Goal: Transaction & Acquisition: Book appointment/travel/reservation

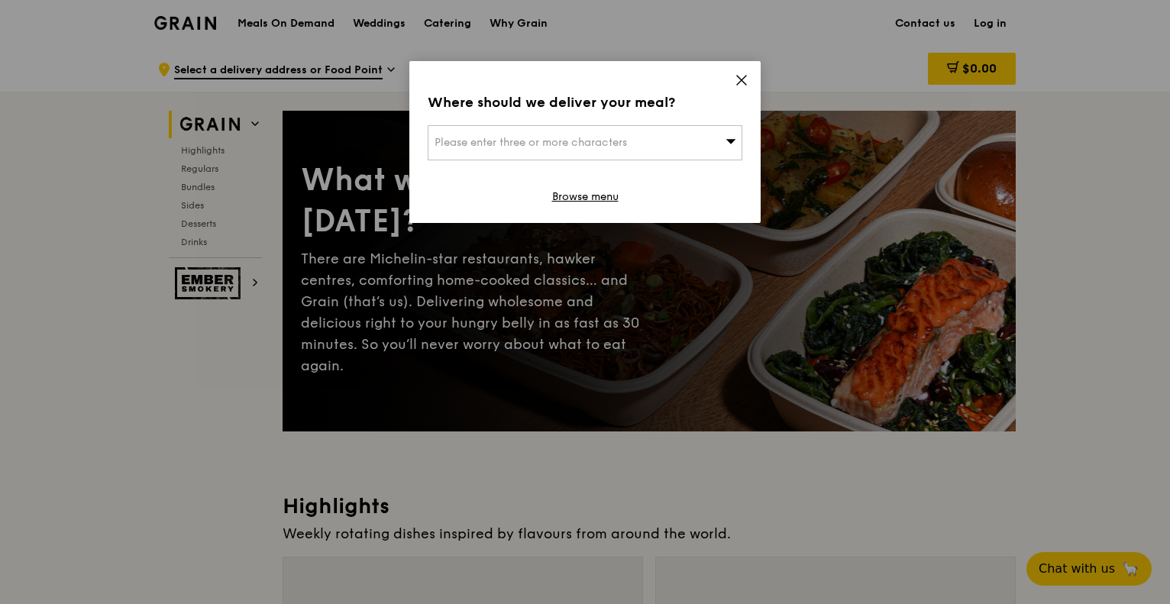
click at [695, 140] on div "Please enter three or more characters" at bounding box center [585, 142] width 315 height 35
type input "6 tai seng"
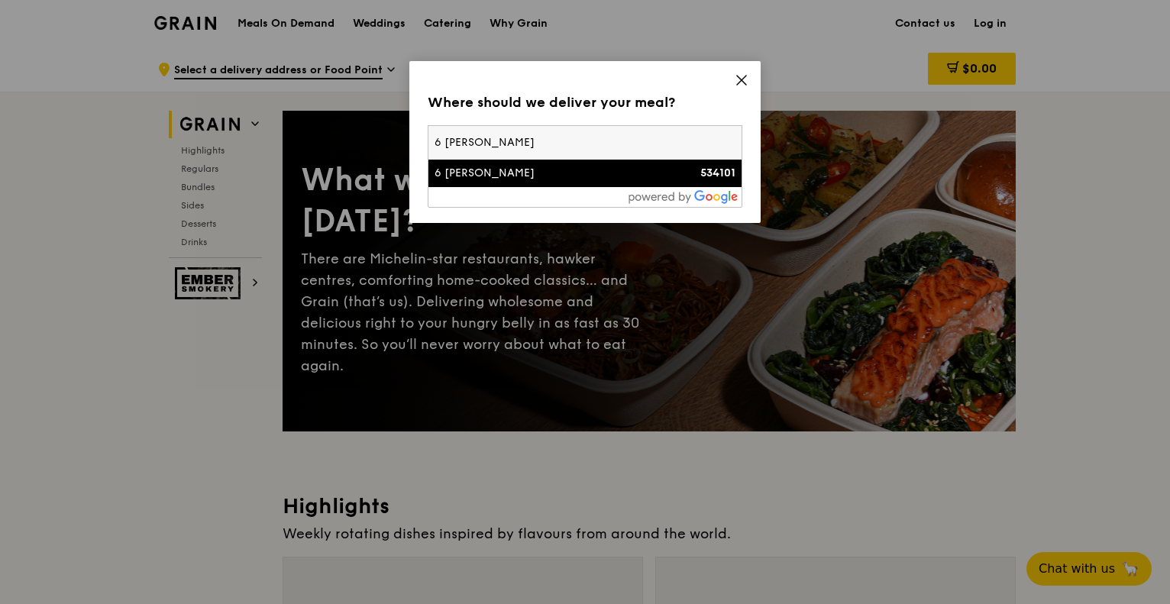
click at [524, 179] on div "6 Tai Seng Link" at bounding box center [547, 173] width 226 height 15
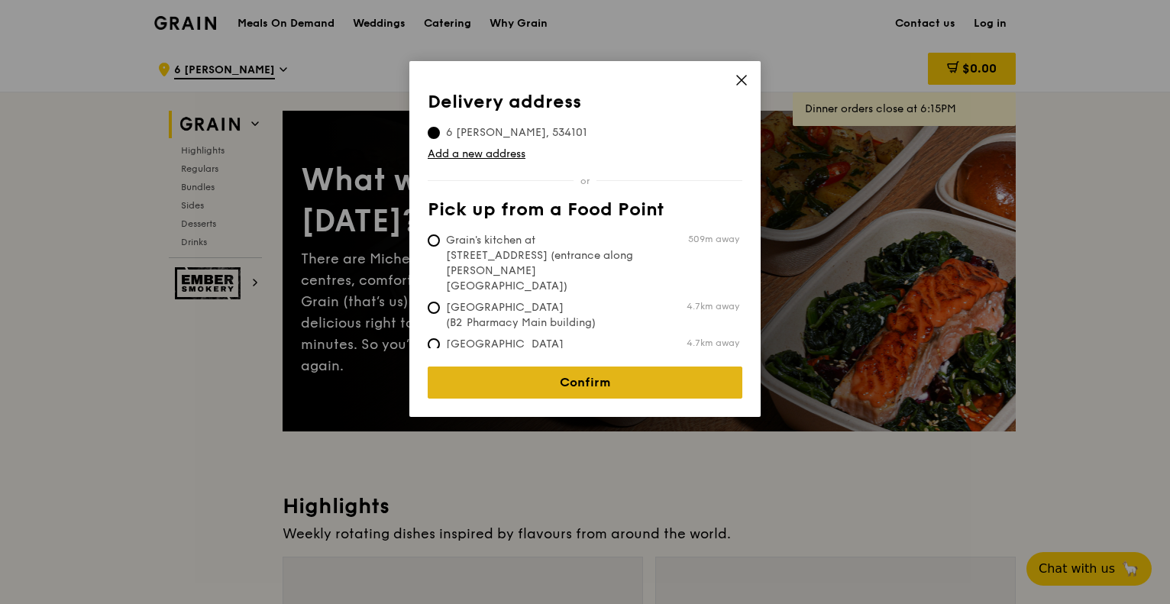
click at [612, 366] on link "Confirm" at bounding box center [585, 382] width 315 height 32
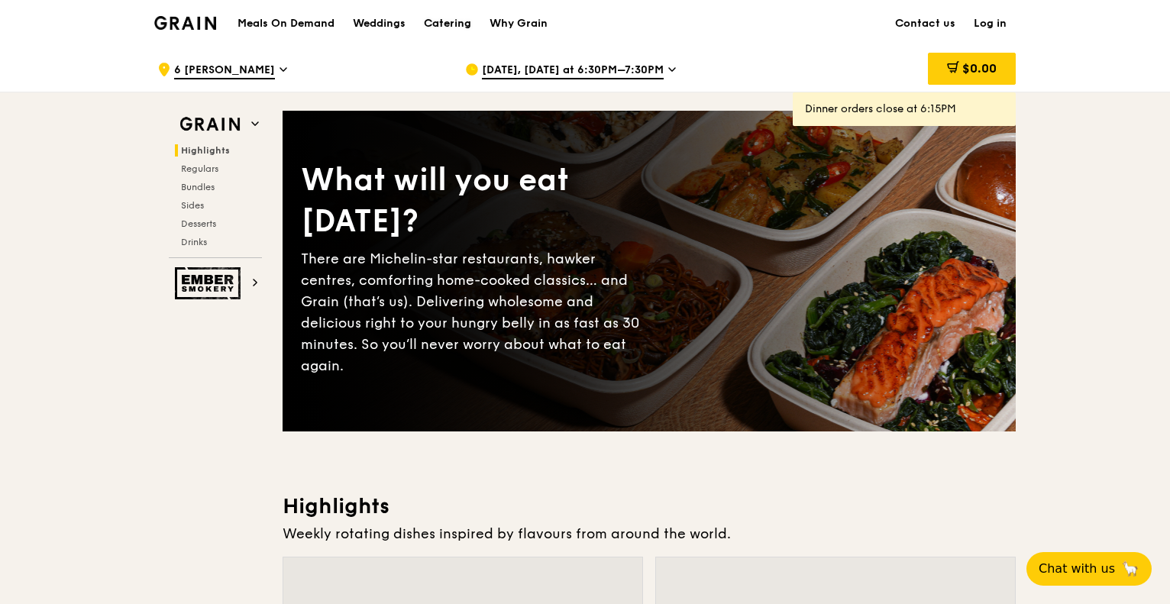
click at [440, 22] on div "Catering" at bounding box center [447, 24] width 47 height 46
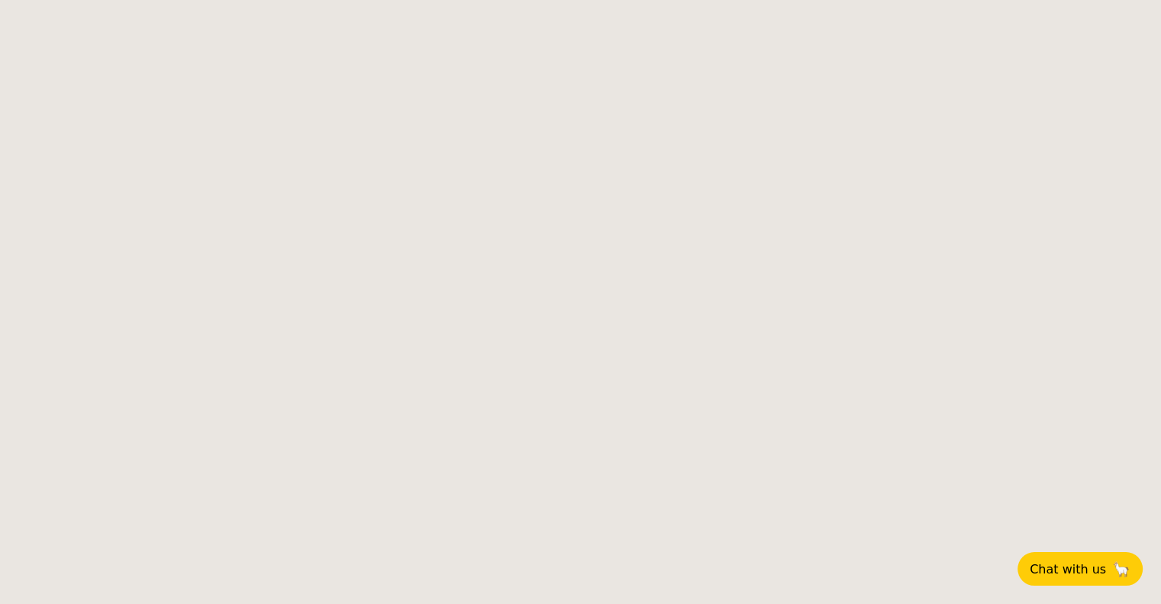
select select
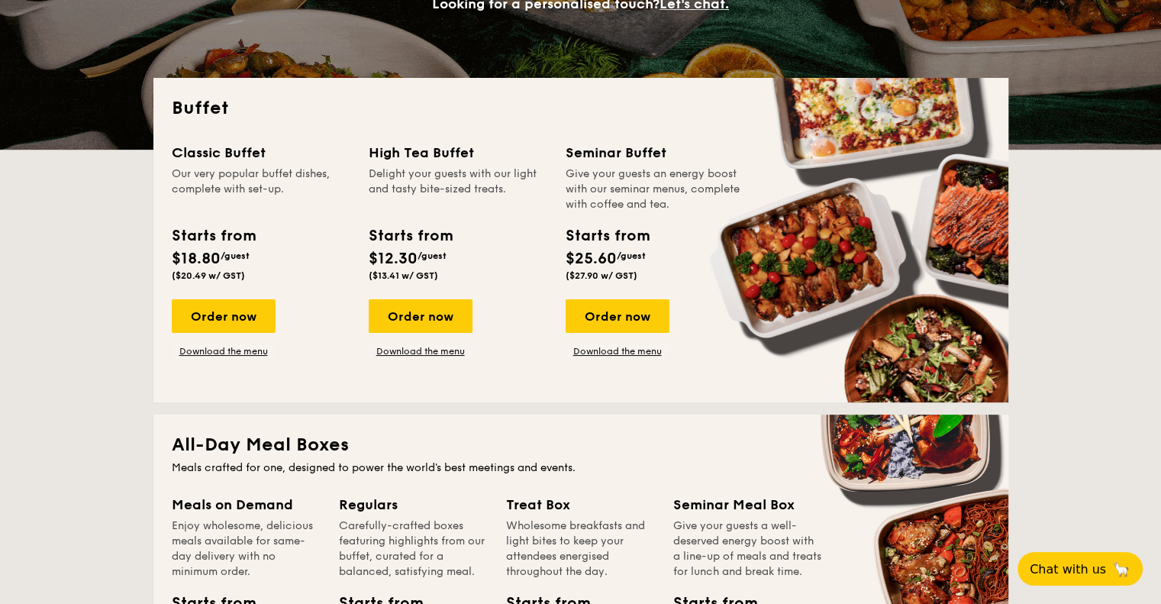
scroll to position [305, 0]
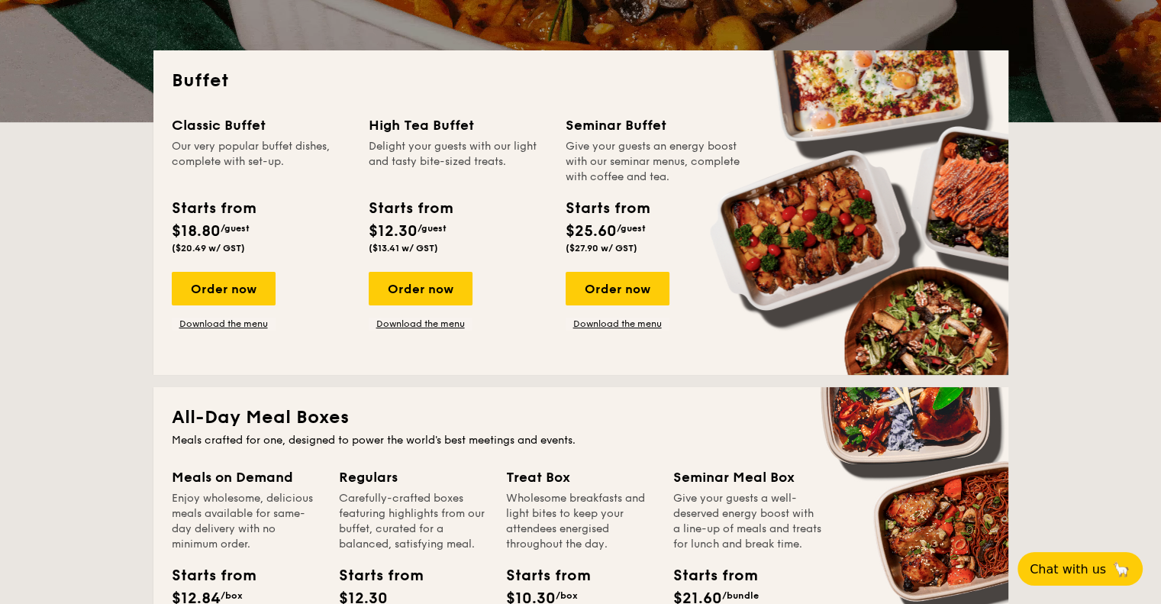
click at [446, 211] on div "Starts from" at bounding box center [410, 208] width 83 height 23
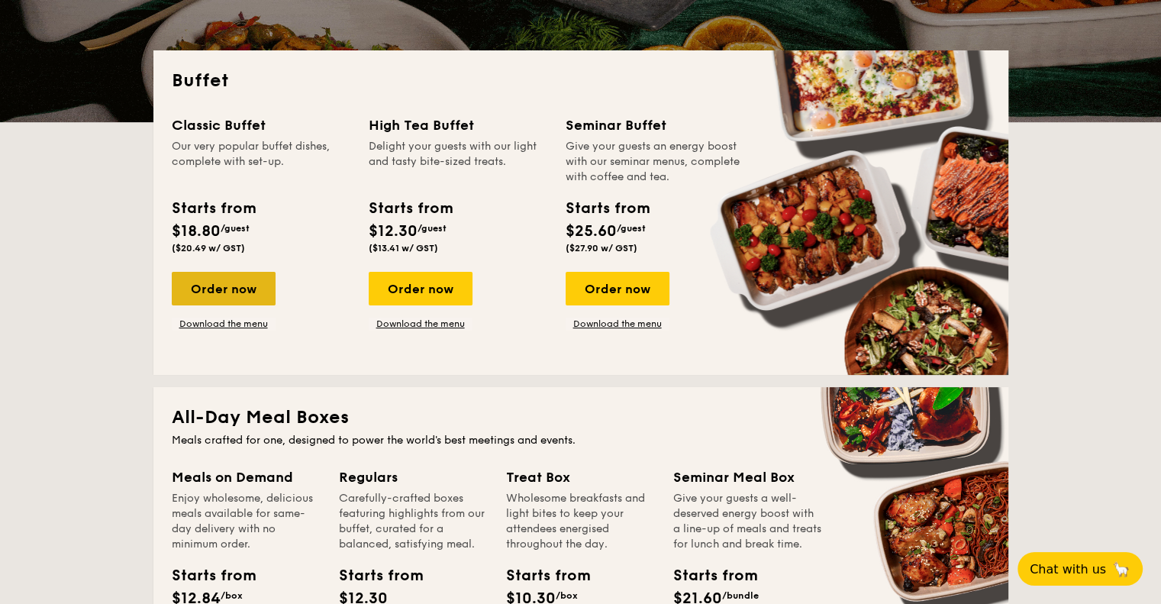
click at [221, 292] on div "Order now" at bounding box center [224, 289] width 104 height 34
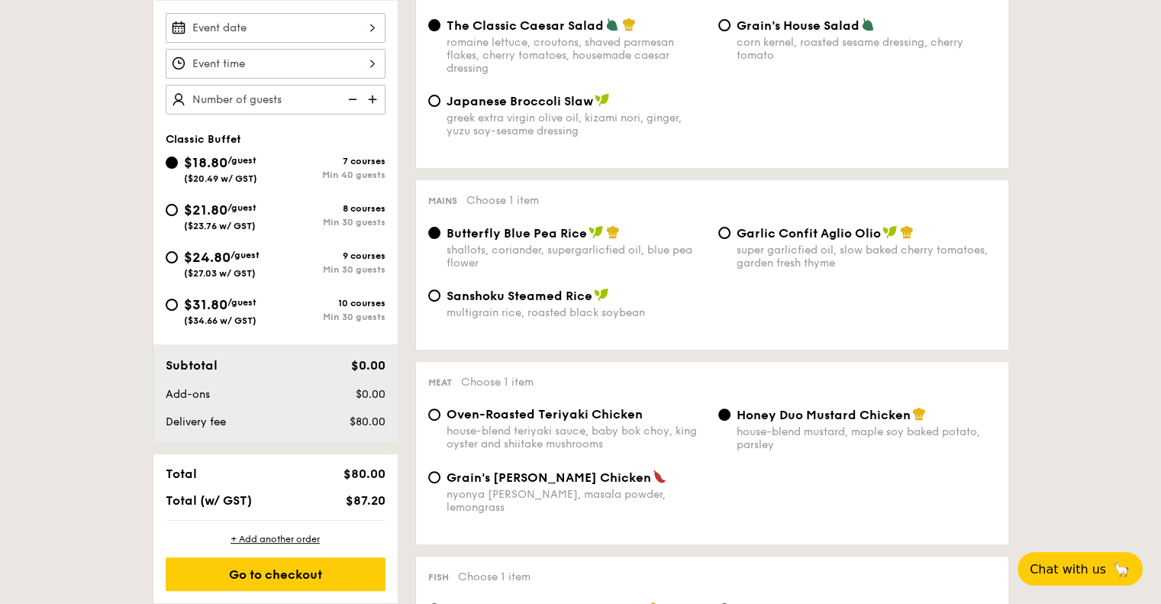
scroll to position [382, 0]
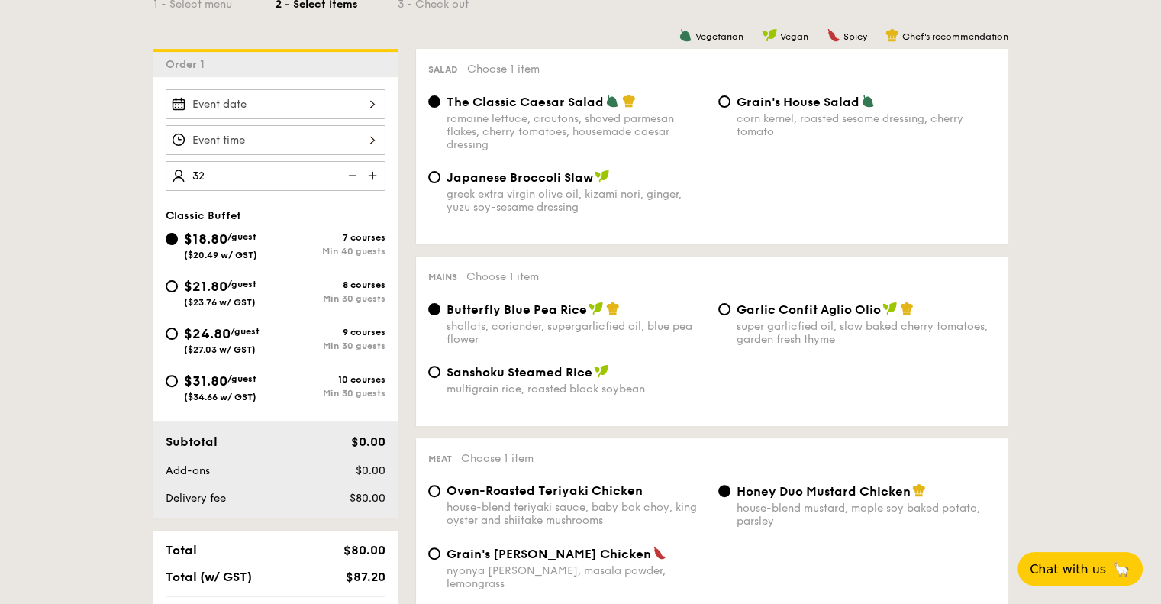
type input "3"
type input "40 guests"
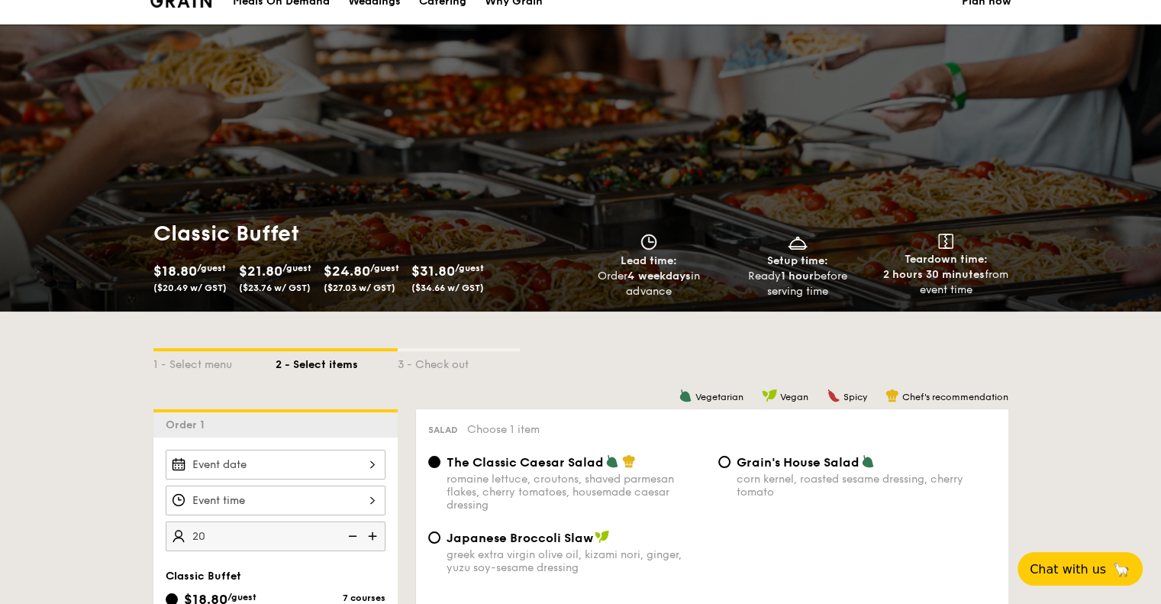
scroll to position [0, 0]
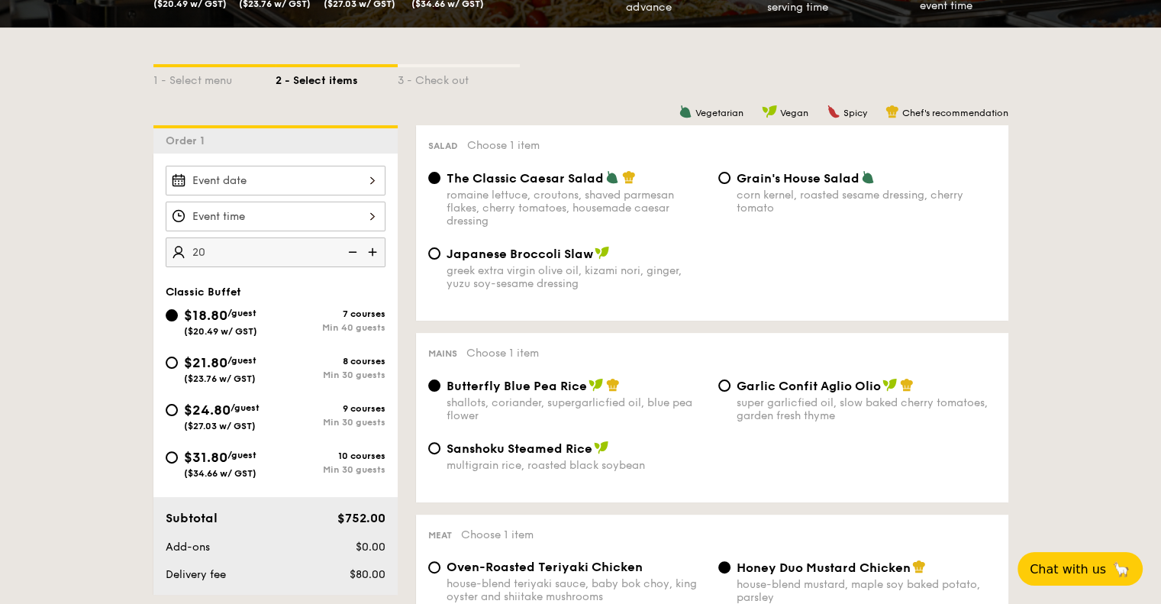
select select
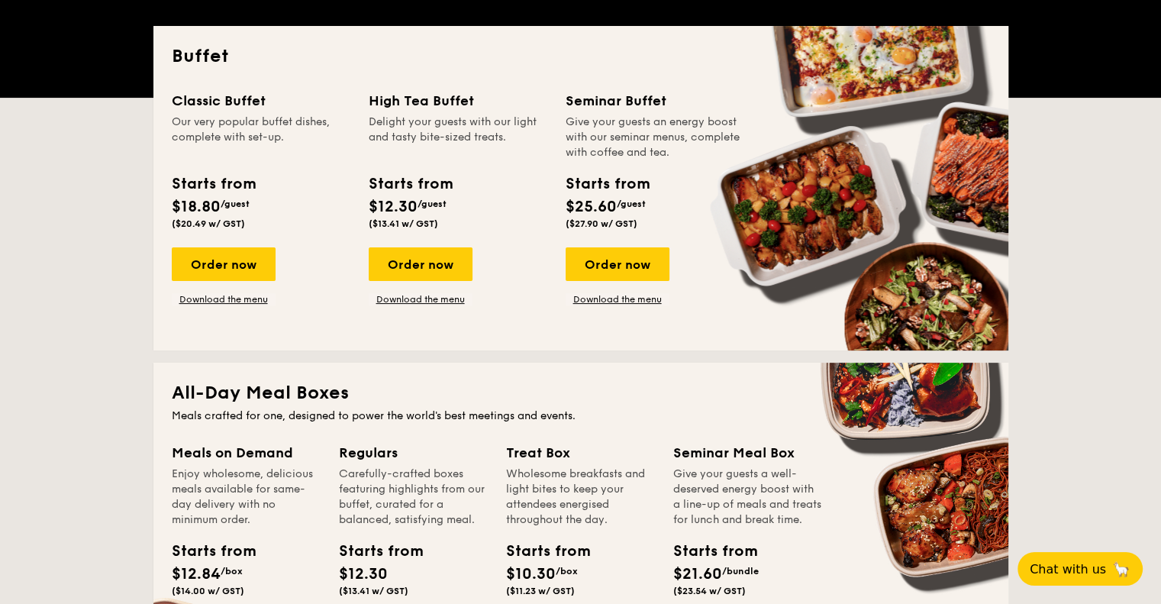
scroll to position [305, 0]
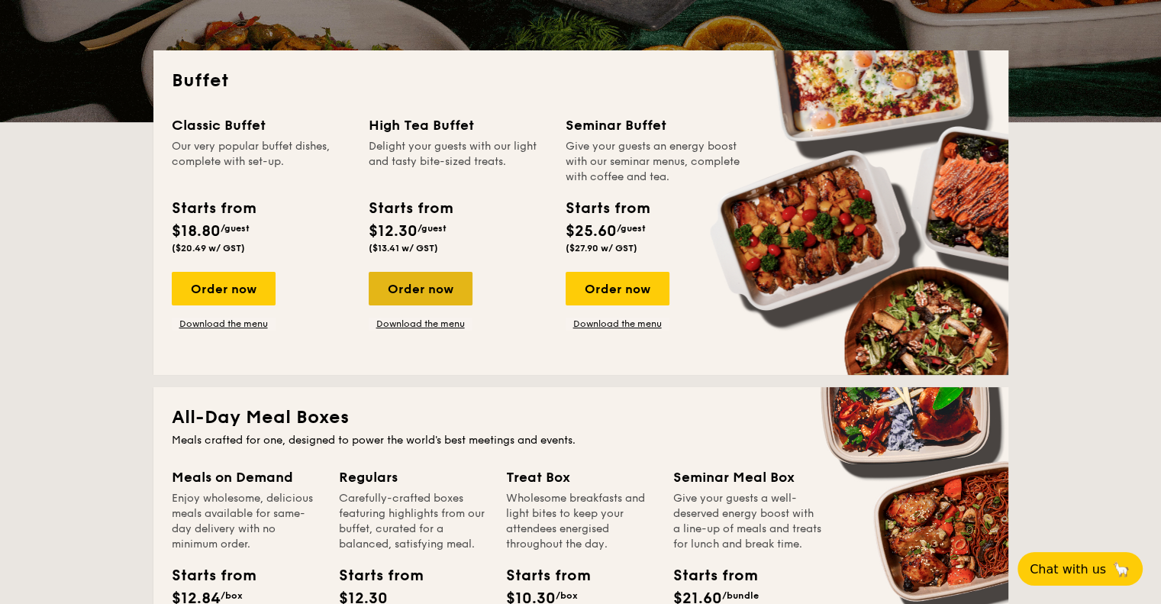
click at [437, 295] on div "Order now" at bounding box center [421, 289] width 104 height 34
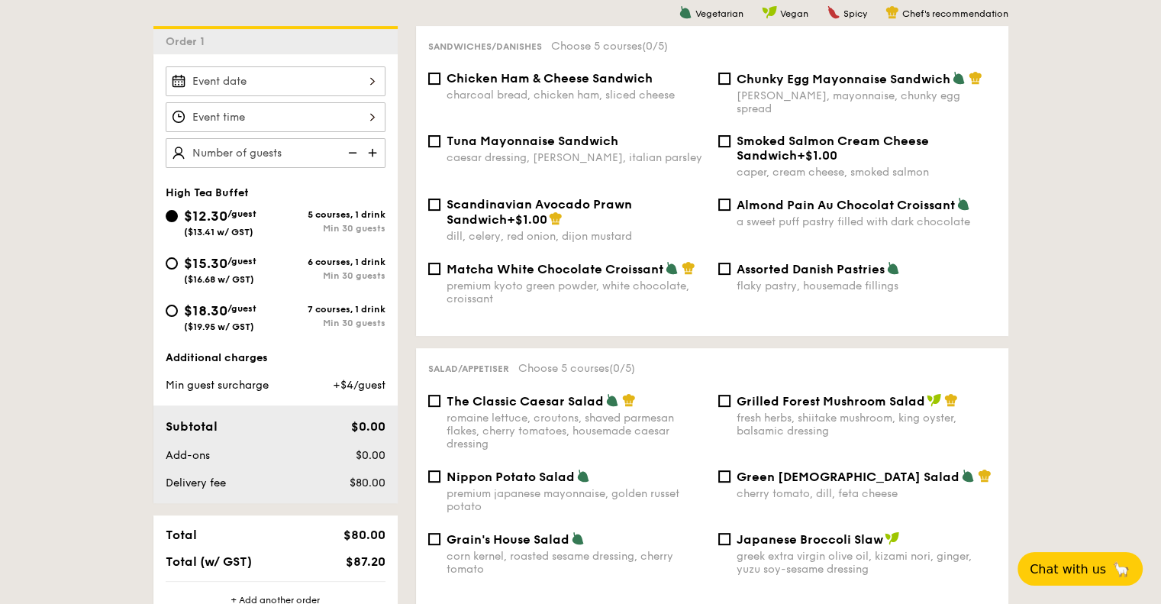
scroll to position [382, 0]
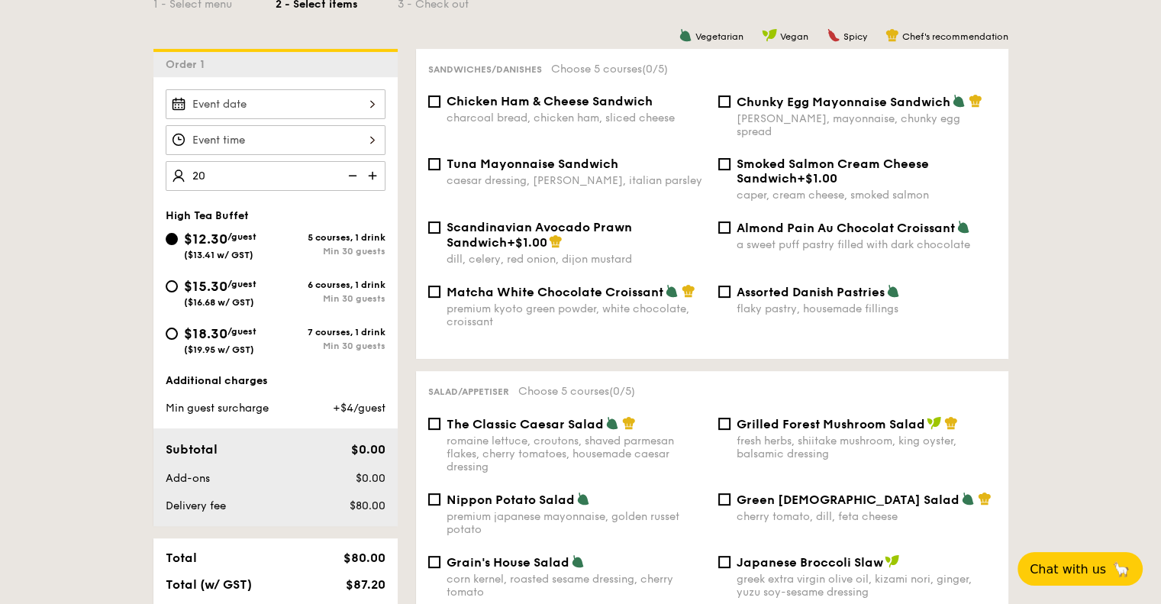
type input "20 guests"
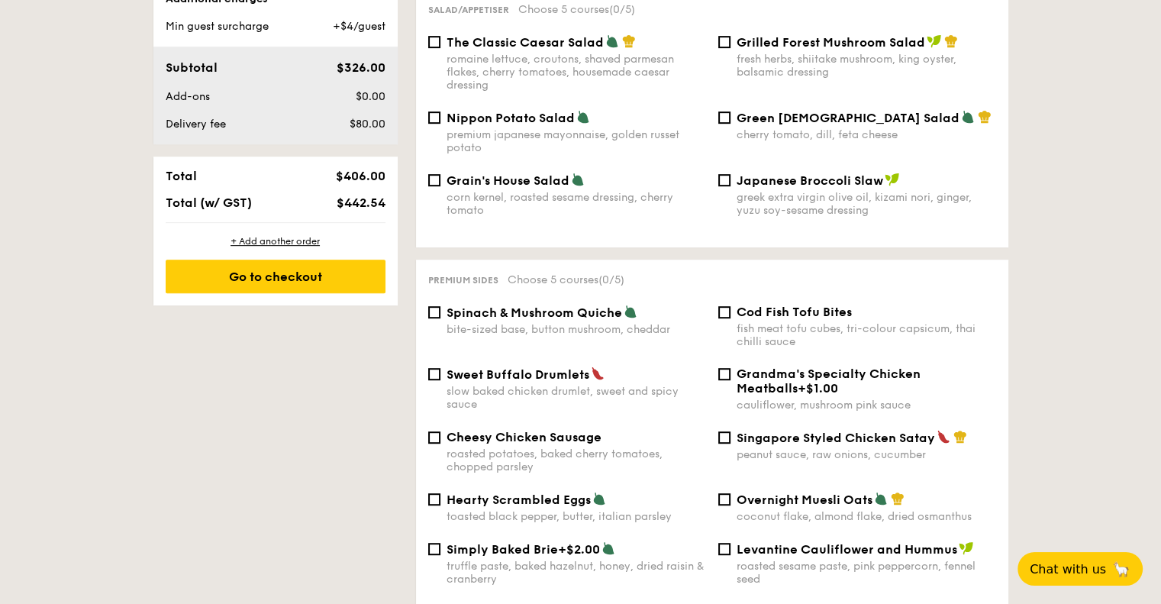
select select
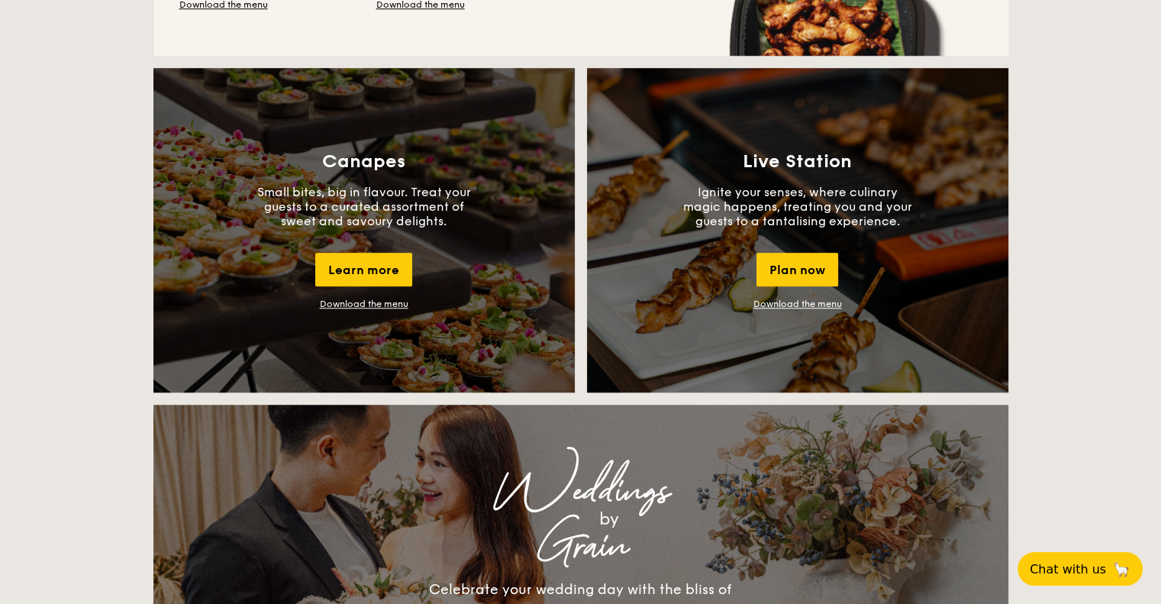
scroll to position [1527, 0]
